Goal: Task Accomplishment & Management: Manage account settings

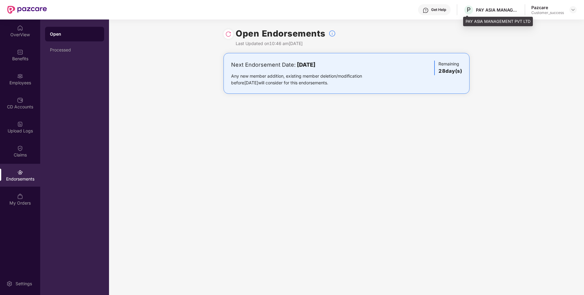
click at [469, 19] on div "PAY ASIA MANAGEMENT PVT LTD" at bounding box center [498, 22] width 70 height 10
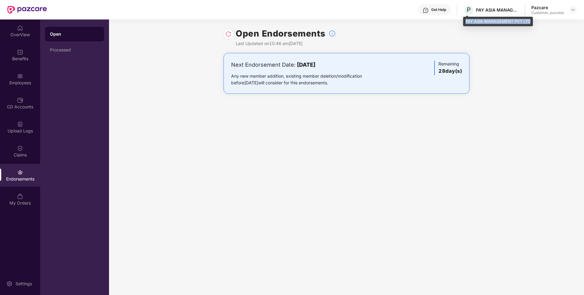
copy div "PAY ASIA MANAGEMENT PVT LTD"
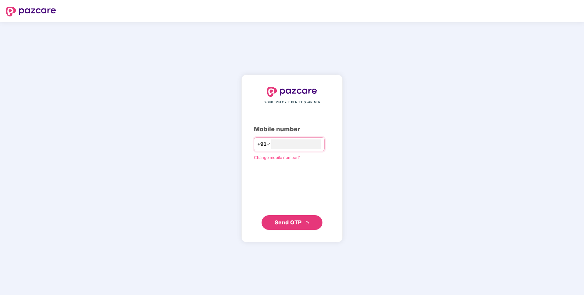
type input "**********"
click at [296, 216] on button "Send OTP" at bounding box center [292, 222] width 61 height 15
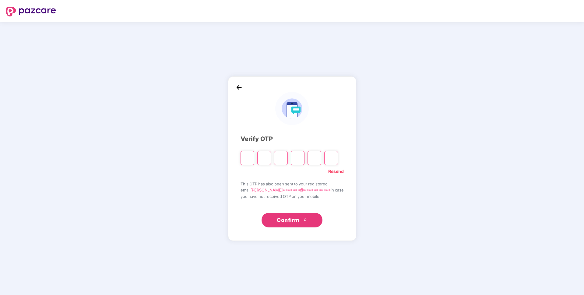
type input "*"
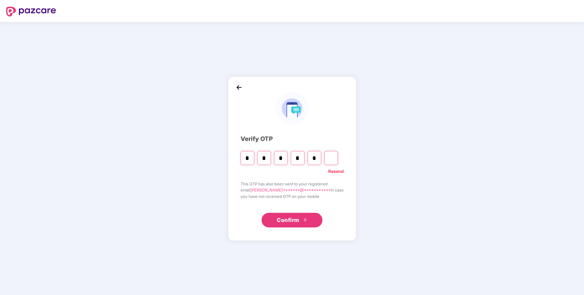
type input "*"
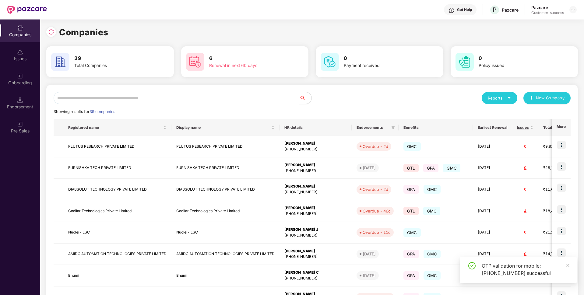
click at [212, 97] on input "text" at bounding box center [177, 98] width 246 height 12
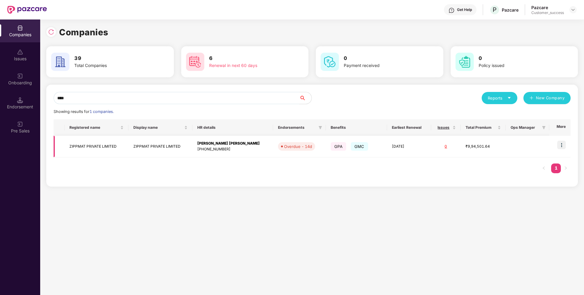
scroll to position [0, 1]
type input "****"
drag, startPoint x: 135, startPoint y: 98, endPoint x: 0, endPoint y: 115, distance: 136.1
click at [0, 115] on div "Companies Issues Onboarding Endorsement Pre Sales Companies 39 Total Companies …" at bounding box center [292, 158] width 584 height 276
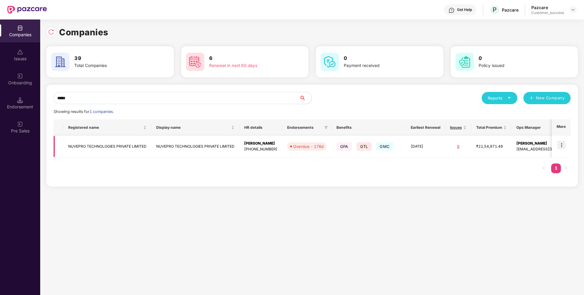
type input "*****"
click at [562, 146] on img at bounding box center [562, 145] width 9 height 9
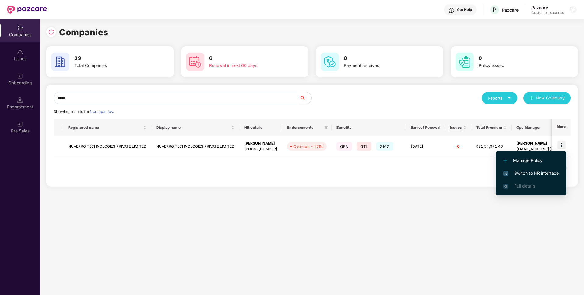
click at [521, 172] on span "Switch to HR interface" at bounding box center [531, 173] width 55 height 7
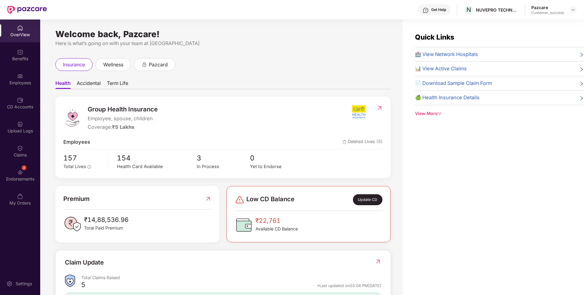
click at [0, 179] on div "Endorsements" at bounding box center [20, 179] width 40 height 6
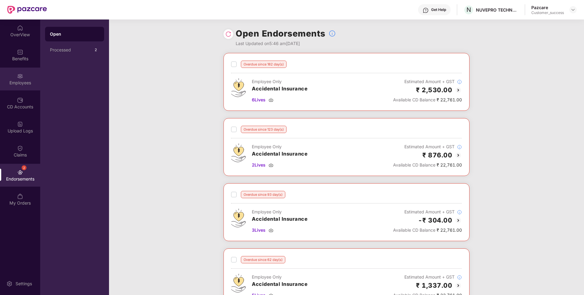
click at [5, 78] on div "Employees" at bounding box center [20, 79] width 40 height 23
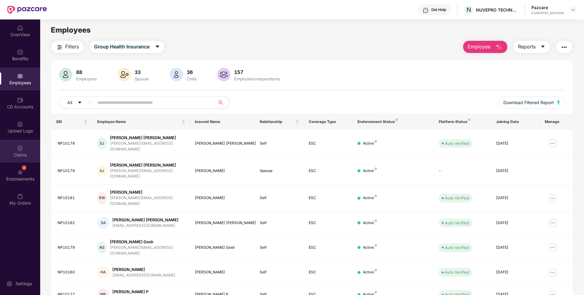
click at [17, 146] on img at bounding box center [20, 148] width 6 height 6
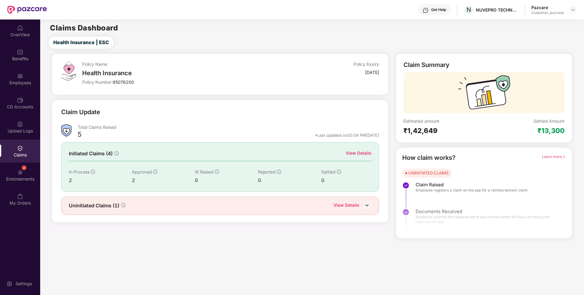
click at [365, 154] on div "View Details" at bounding box center [359, 153] width 26 height 7
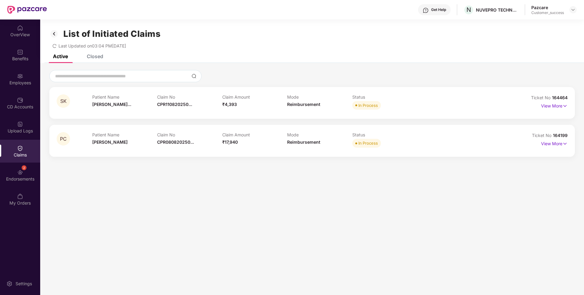
click at [96, 58] on div "Closed" at bounding box center [95, 56] width 16 height 6
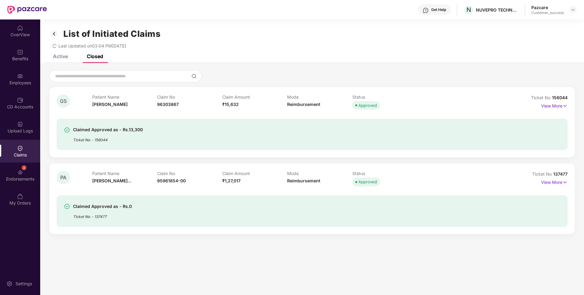
click at [58, 55] on div "Active" at bounding box center [60, 56] width 15 height 6
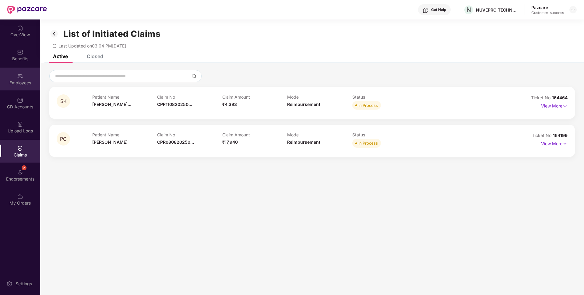
click at [12, 84] on div "Employees" at bounding box center [20, 83] width 40 height 6
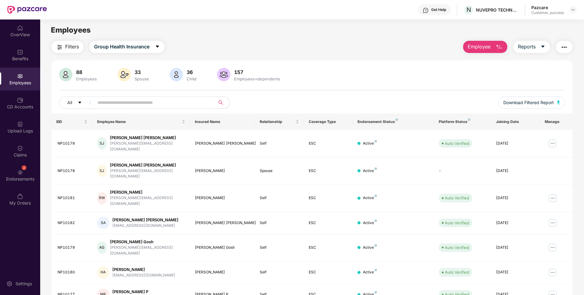
click at [158, 101] on input "text" at bounding box center [152, 102] width 109 height 9
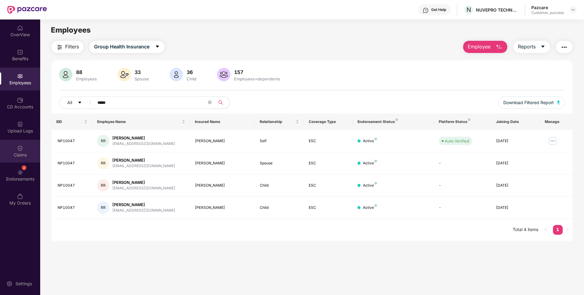
type input "*****"
click at [11, 148] on div "Claims" at bounding box center [20, 151] width 40 height 23
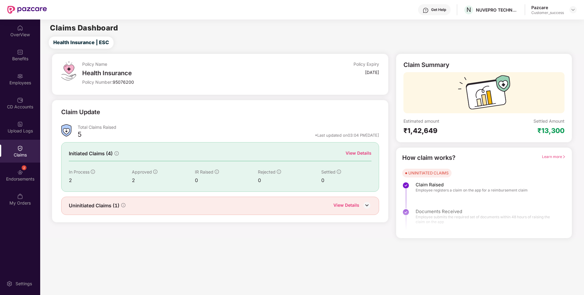
click at [362, 153] on div "View Details" at bounding box center [359, 153] width 26 height 7
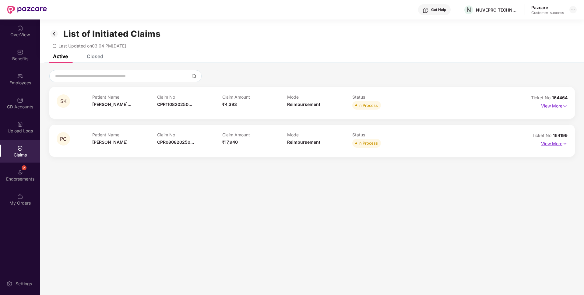
click at [559, 145] on p "View More" at bounding box center [554, 143] width 27 height 8
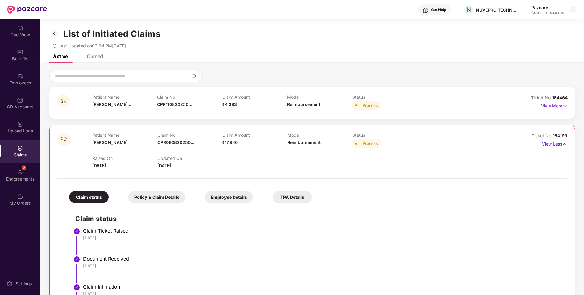
click at [403, 242] on li "Claim Ticket Raised [DATE]" at bounding box center [318, 244] width 486 height 28
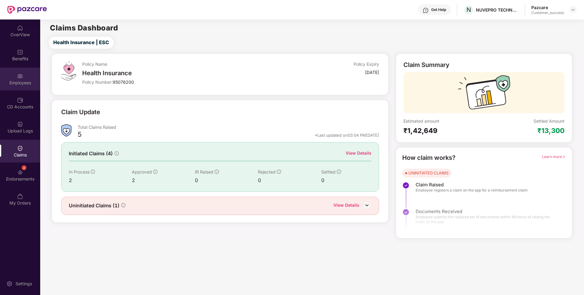
click at [0, 77] on div "Employees" at bounding box center [20, 79] width 40 height 23
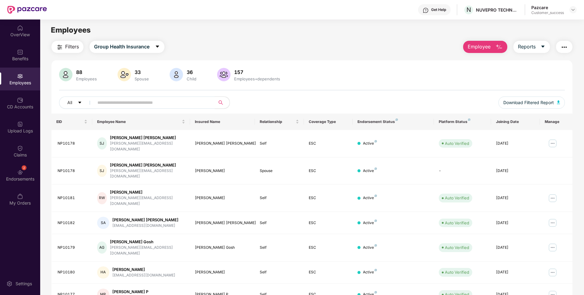
click at [448, 7] on div "Get Help" at bounding box center [434, 9] width 33 height 11
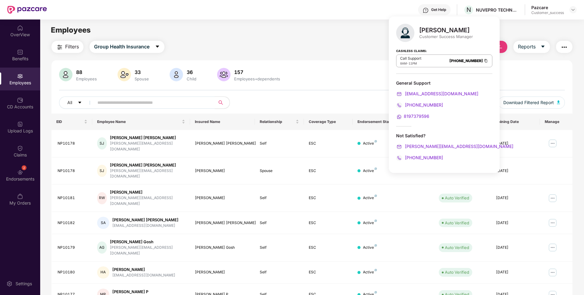
click at [315, 64] on div "88 Employees 33 Spouse 36 Child 157 Employees+dependents All Download Filtered …" at bounding box center [311, 232] width 521 height 345
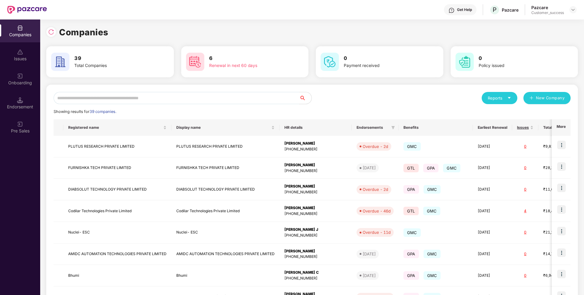
scroll to position [0, 1]
click at [136, 101] on input "text" at bounding box center [177, 98] width 246 height 12
type input "*"
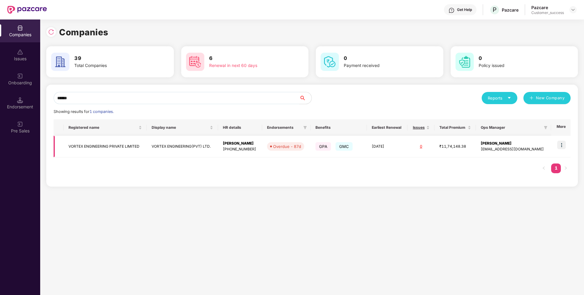
type input "******"
click at [566, 143] on img at bounding box center [562, 145] width 9 height 9
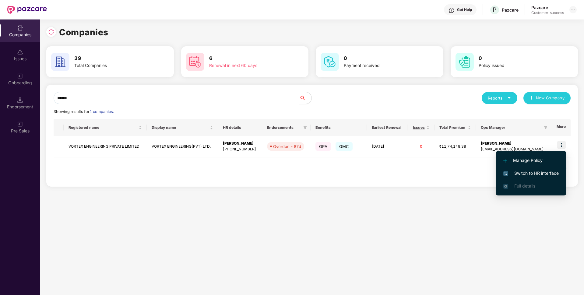
click at [525, 167] on li "Switch to HR interface" at bounding box center [531, 173] width 71 height 13
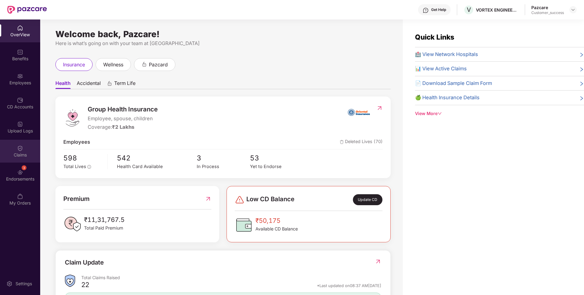
click at [0, 153] on div "Claims" at bounding box center [20, 155] width 40 height 6
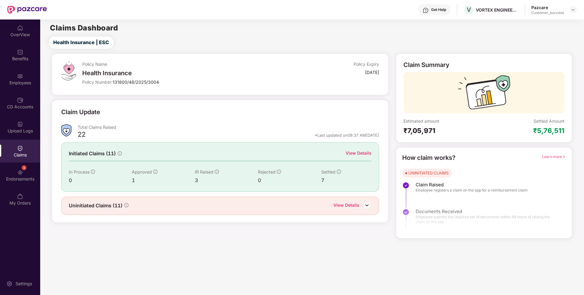
click at [353, 205] on div "View Details" at bounding box center [347, 206] width 26 height 8
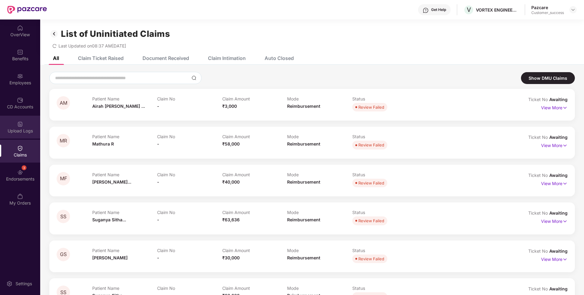
click at [0, 117] on div "Upload Logs" at bounding box center [20, 127] width 40 height 23
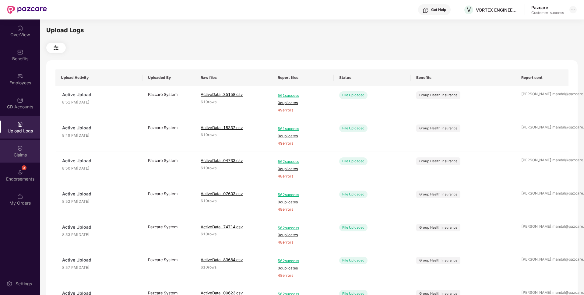
click at [5, 146] on div "Claims" at bounding box center [20, 151] width 40 height 23
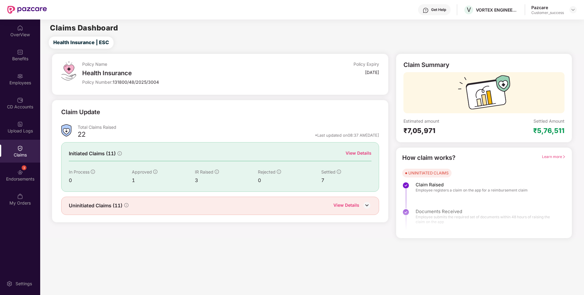
click at [361, 153] on div "View Details" at bounding box center [359, 153] width 26 height 7
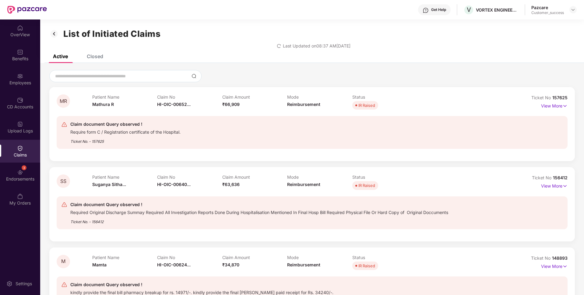
click at [95, 59] on div "Closed" at bounding box center [91, 56] width 26 height 13
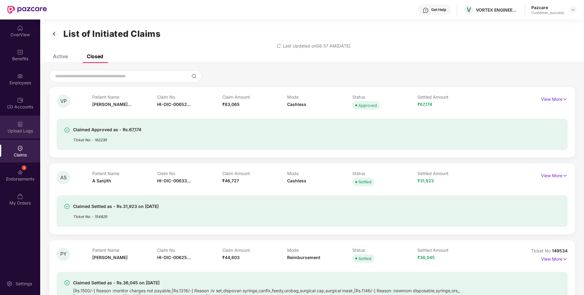
click at [12, 130] on div "Upload Logs" at bounding box center [20, 131] width 40 height 6
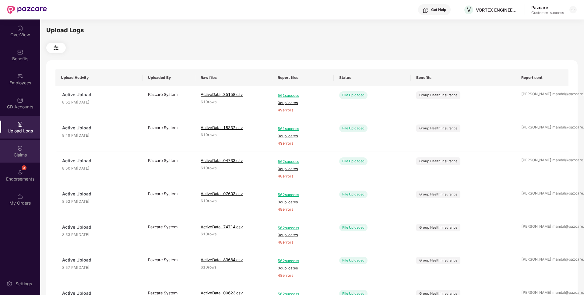
click at [0, 151] on div "Claims" at bounding box center [20, 151] width 40 height 23
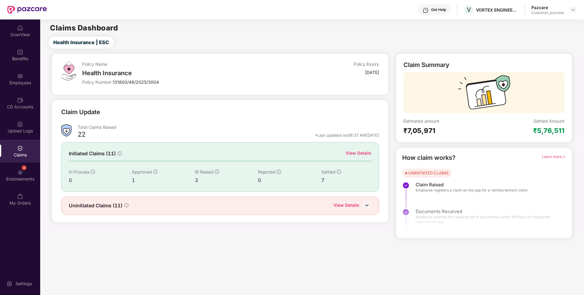
click at [350, 154] on div "View Details" at bounding box center [359, 153] width 26 height 7
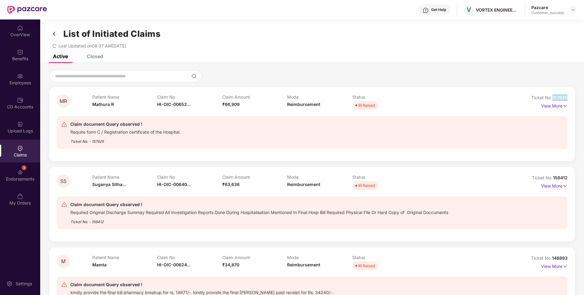
drag, startPoint x: 552, startPoint y: 97, endPoint x: 581, endPoint y: 97, distance: 28.9
click at [581, 97] on div "MR Patient Name [PERSON_NAME] R Claim No HI-OIC-00652... Claim Amount ₹66,909 M…" at bounding box center [312, 196] width 544 height 252
copy span "157625"
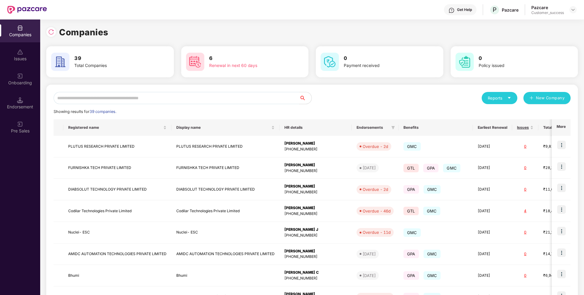
scroll to position [0, 1]
click at [96, 96] on input "text" at bounding box center [177, 98] width 246 height 12
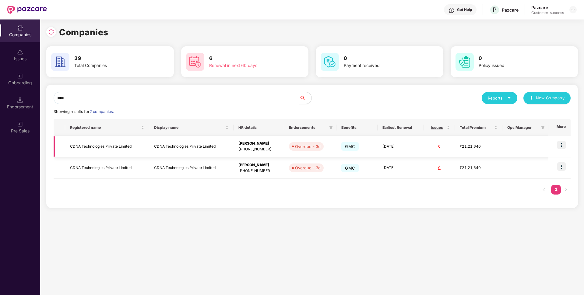
type input "****"
click at [559, 147] on img at bounding box center [562, 145] width 9 height 9
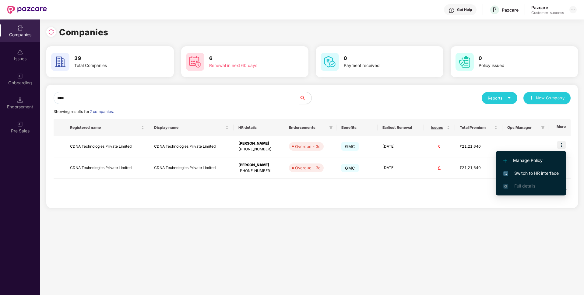
click at [526, 173] on span "Switch to HR interface" at bounding box center [531, 173] width 55 height 7
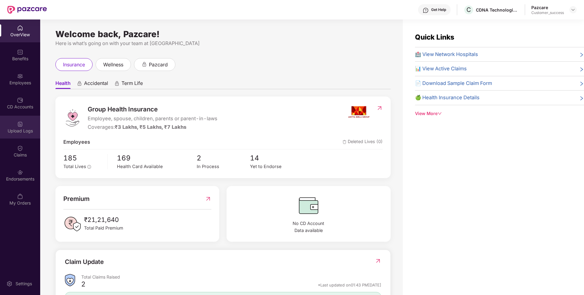
click at [7, 128] on div "Upload Logs" at bounding box center [20, 131] width 40 height 6
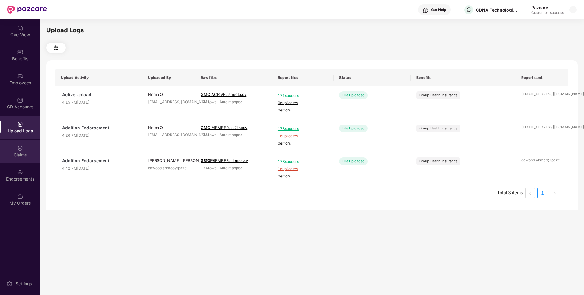
click at [4, 143] on div "Claims" at bounding box center [20, 151] width 40 height 23
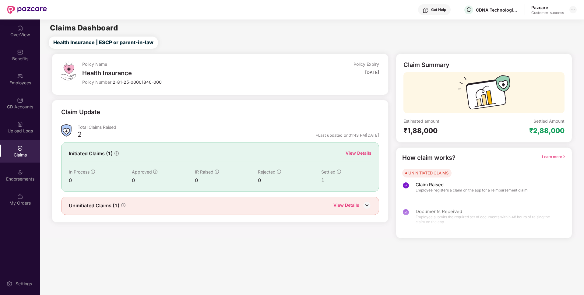
click at [371, 154] on div "View Details" at bounding box center [359, 153] width 26 height 7
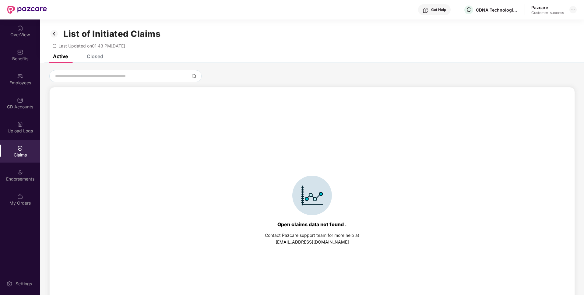
click at [97, 57] on div "Closed" at bounding box center [95, 56] width 16 height 6
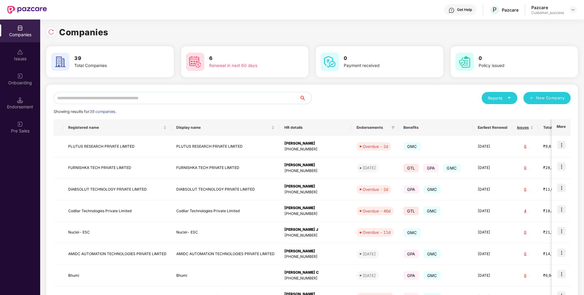
scroll to position [0, 1]
drag, startPoint x: 173, startPoint y: 91, endPoint x: 144, endPoint y: 106, distance: 33.4
click at [144, 106] on div "Reports New Company Showing results for 39 companies. Registered name Display n…" at bounding box center [312, 233] width 532 height 296
click at [140, 95] on input "text" at bounding box center [177, 98] width 246 height 12
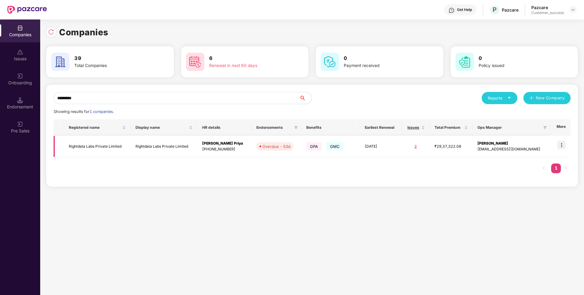
type input "*********"
click at [563, 140] on td at bounding box center [561, 147] width 20 height 22
click at [562, 147] on img at bounding box center [562, 145] width 9 height 9
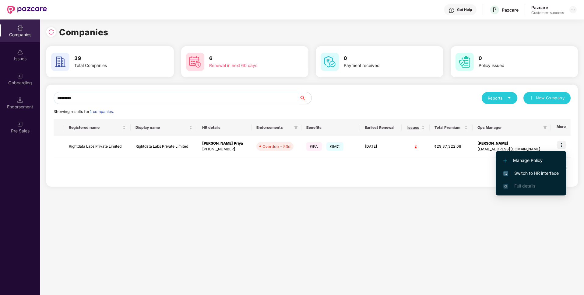
click at [513, 173] on span "Switch to HR interface" at bounding box center [531, 173] width 55 height 7
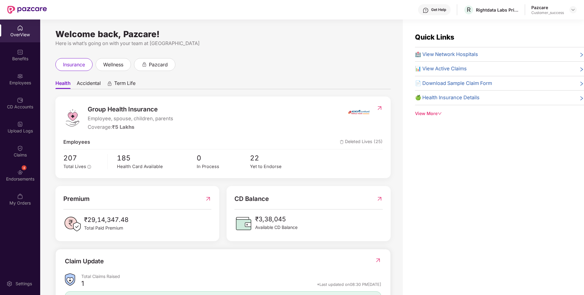
click at [0, 165] on div "4 Endorsements" at bounding box center [20, 175] width 40 height 23
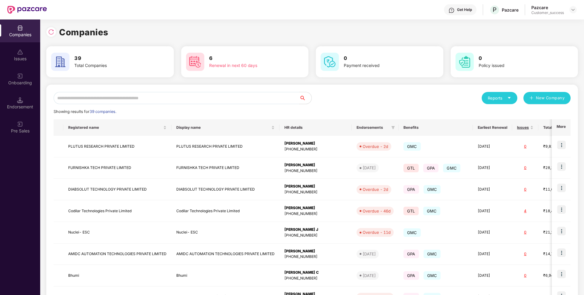
scroll to position [0, 1]
click at [190, 97] on input "text" at bounding box center [177, 98] width 246 height 12
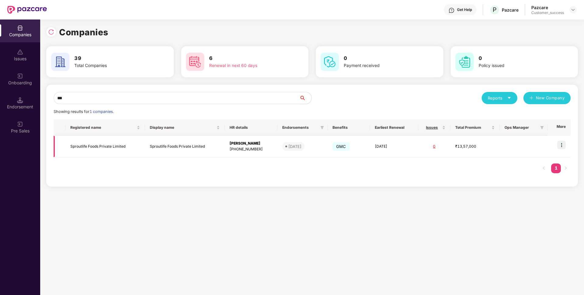
type input "***"
click at [562, 146] on img at bounding box center [562, 145] width 9 height 9
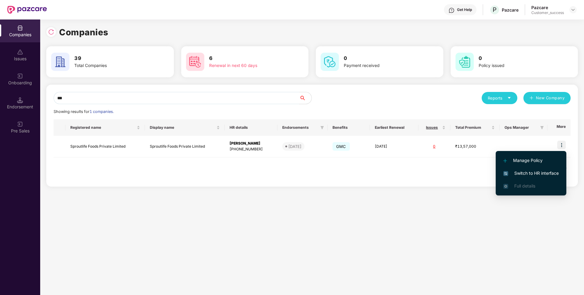
click at [531, 173] on span "Switch to HR interface" at bounding box center [531, 173] width 55 height 7
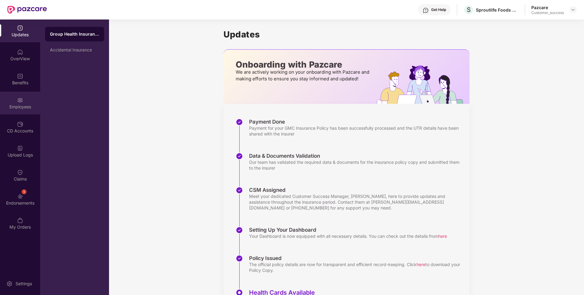
click at [0, 114] on div "Employees" at bounding box center [20, 103] width 40 height 23
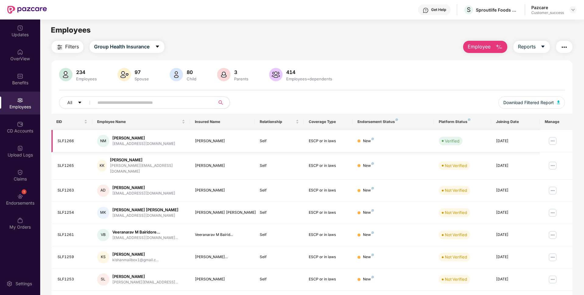
click at [555, 140] on img at bounding box center [553, 141] width 10 height 10
click at [366, 94] on div "234 Employees 97 Spouse 80 Child [DEMOGRAPHIC_DATA] Parents 414 Employees+depen…" at bounding box center [311, 91] width 521 height 46
